Goal: Find specific page/section: Find specific page/section

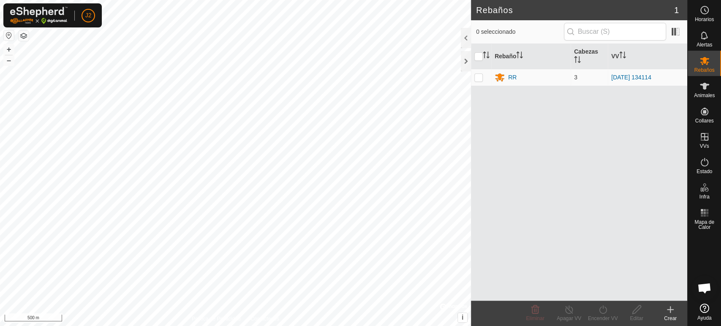
click at [329, 326] on html "J2 Horarios Alertas Rebaños Animales Collares VVs Estado Infra Mapa de Calor Ay…" at bounding box center [360, 163] width 721 height 326
click at [8, 47] on button "+" at bounding box center [9, 49] width 10 height 10
click at [5, 44] on button "+" at bounding box center [9, 49] width 10 height 10
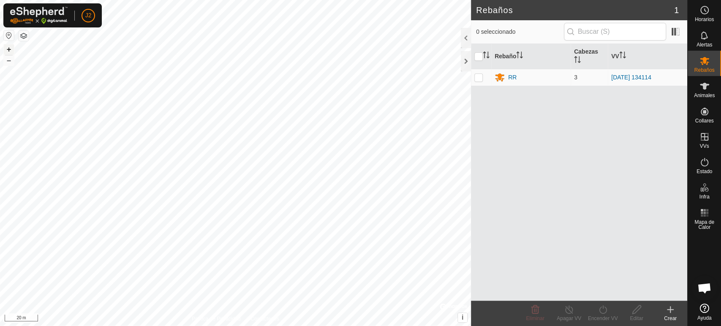
click at [5, 44] on button "+" at bounding box center [9, 49] width 10 height 10
click at [477, 77] on p-checkbox at bounding box center [479, 77] width 8 height 7
checkbox input "true"
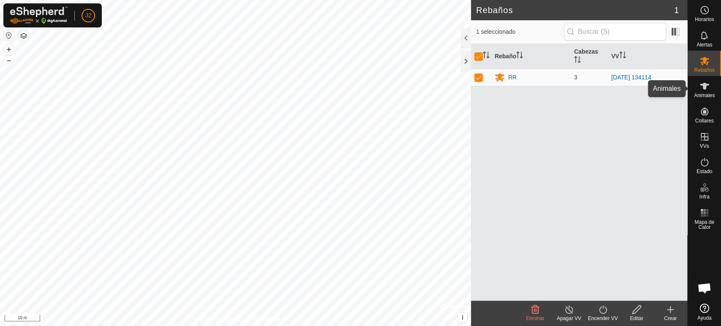
click at [700, 98] on div "Animales" at bounding box center [704, 88] width 33 height 25
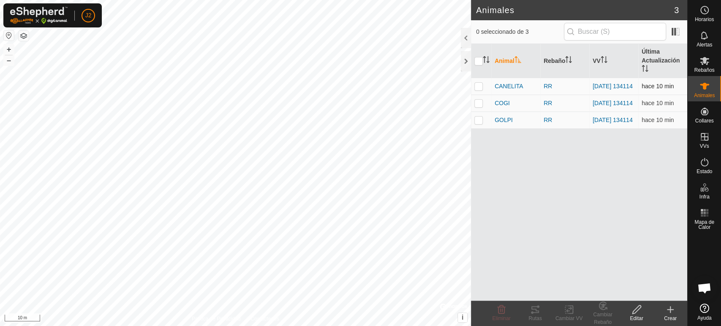
click at [477, 88] on p-checkbox at bounding box center [479, 86] width 8 height 7
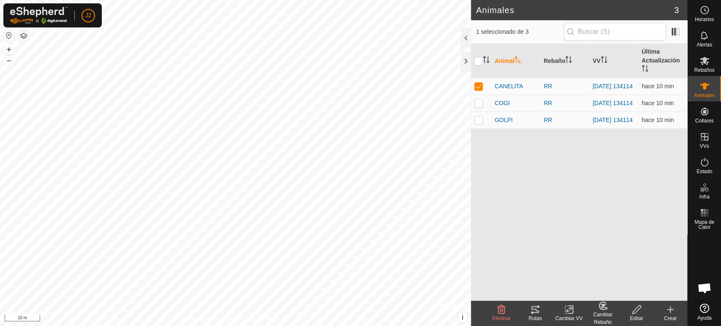
click at [534, 312] on icon at bounding box center [535, 310] width 10 height 10
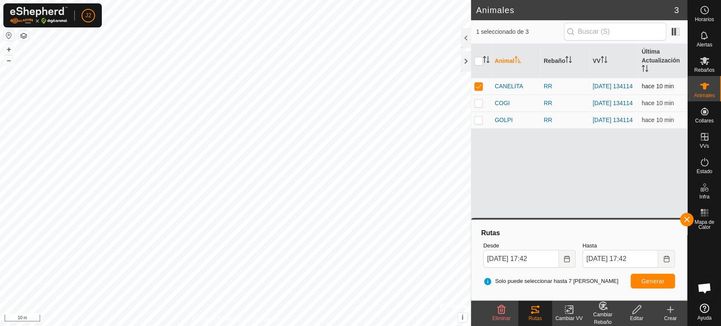
click at [475, 87] on p-checkbox at bounding box center [479, 86] width 8 height 7
checkbox input "false"
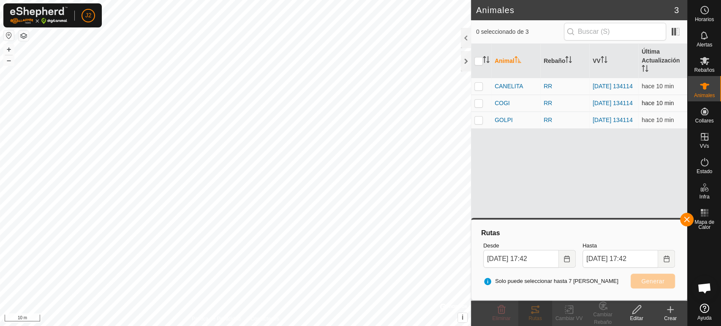
click at [477, 102] on p-checkbox at bounding box center [479, 103] width 8 height 7
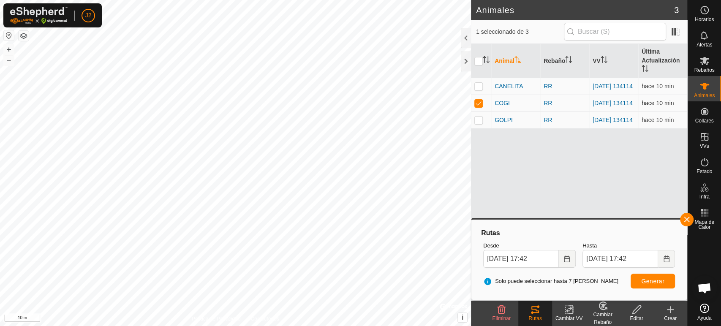
click at [479, 103] on p-checkbox at bounding box center [479, 103] width 8 height 7
checkbox input "false"
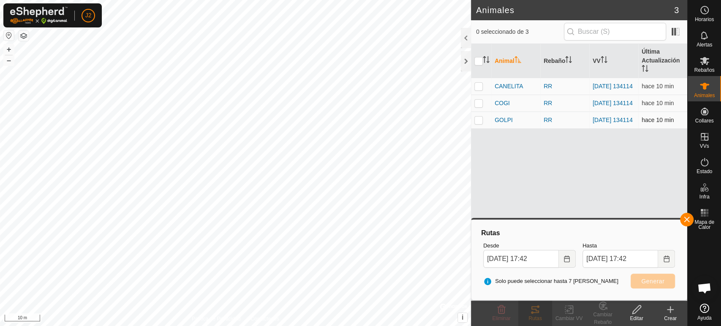
click at [475, 123] on p-checkbox at bounding box center [479, 120] width 8 height 7
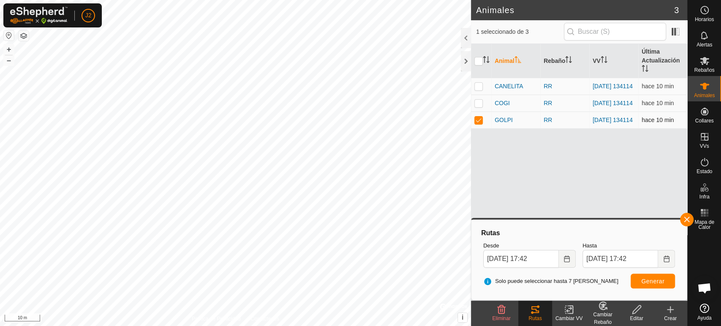
click at [476, 118] on td at bounding box center [481, 120] width 20 height 17
checkbox input "false"
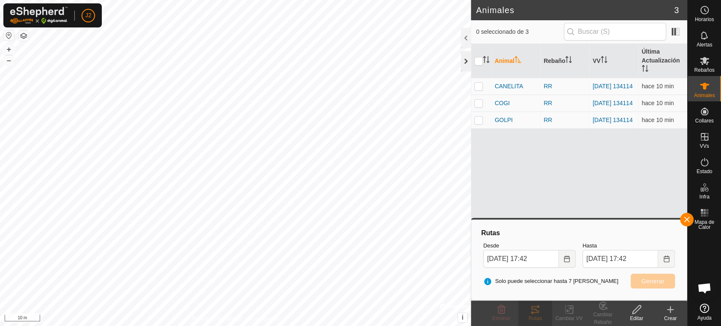
click at [466, 61] on div at bounding box center [466, 61] width 10 height 20
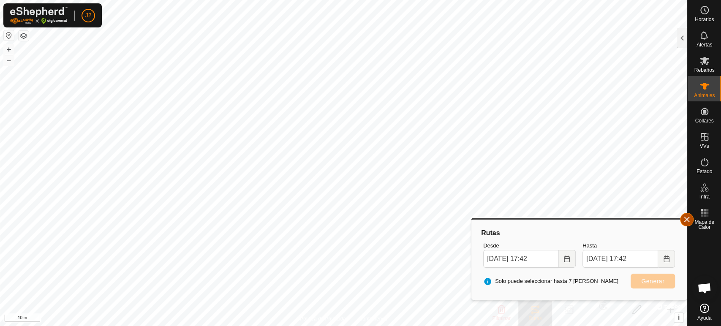
click at [688, 221] on button "button" at bounding box center [687, 220] width 14 height 14
